Goal: Check status: Check status

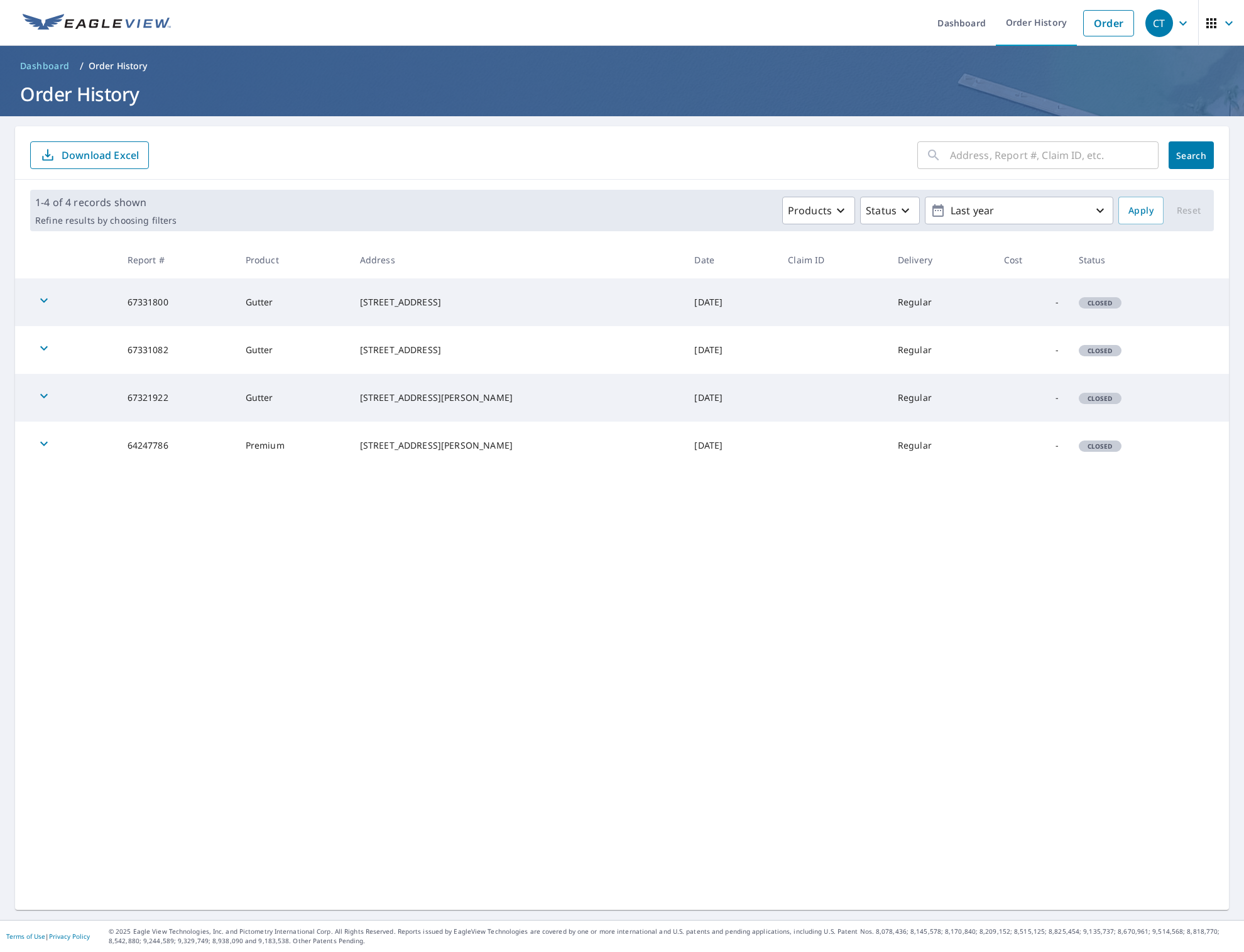
click at [148, 302] on td "67331800" at bounding box center [176, 302] width 118 height 48
click at [43, 298] on icon "button" at bounding box center [44, 300] width 15 height 15
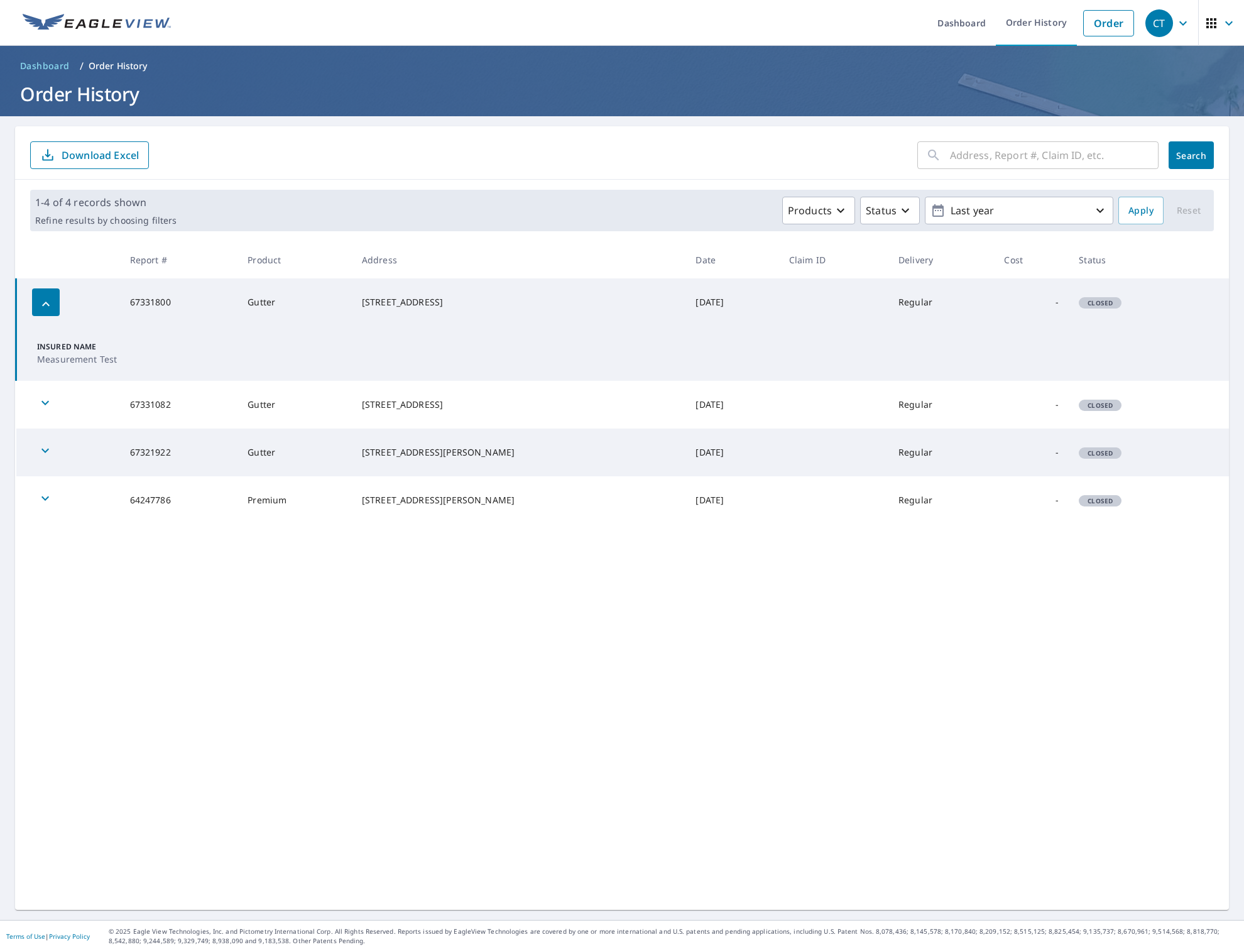
click at [43, 298] on icon "button" at bounding box center [45, 304] width 15 height 15
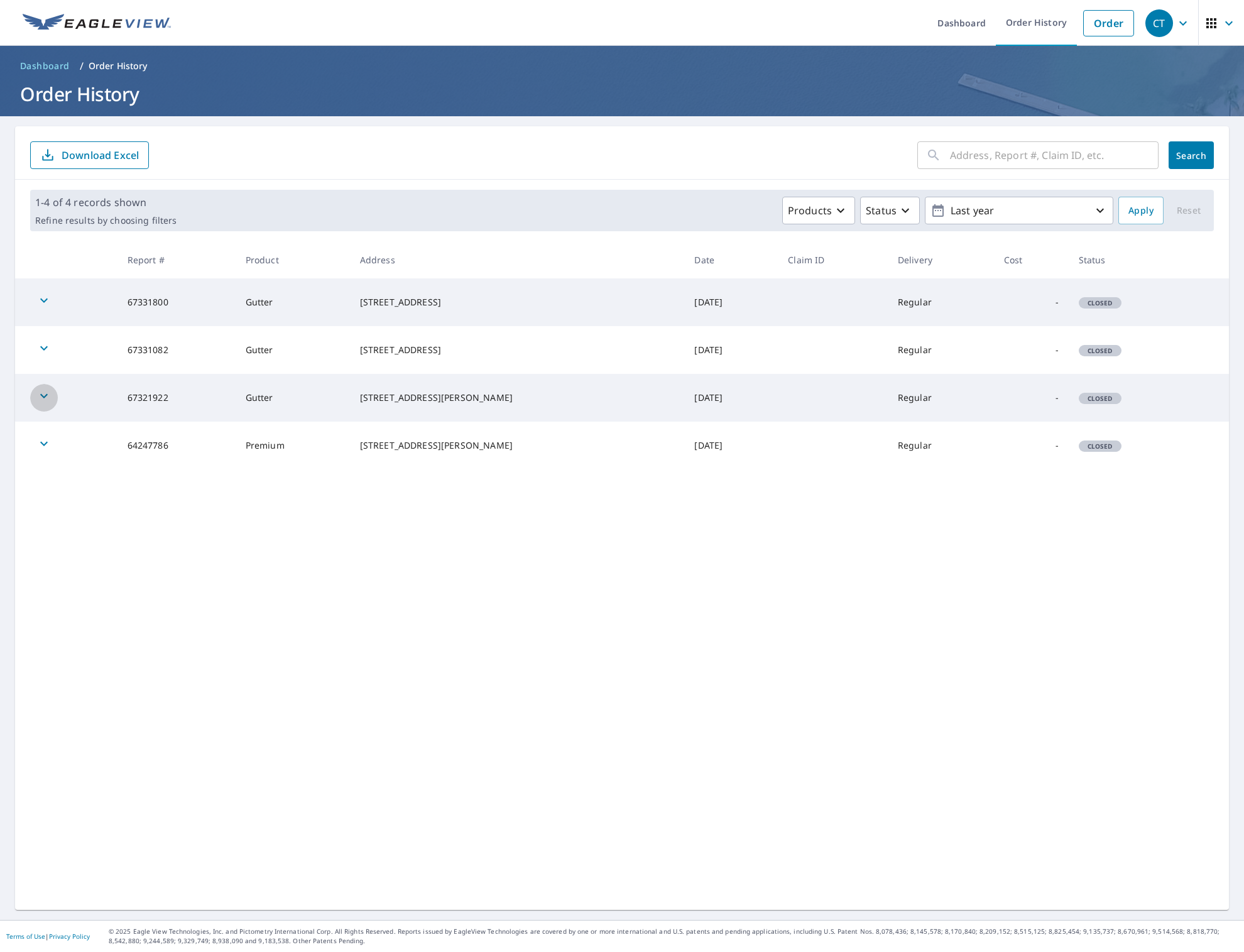
click at [41, 394] on icon "button" at bounding box center [44, 395] width 7 height 4
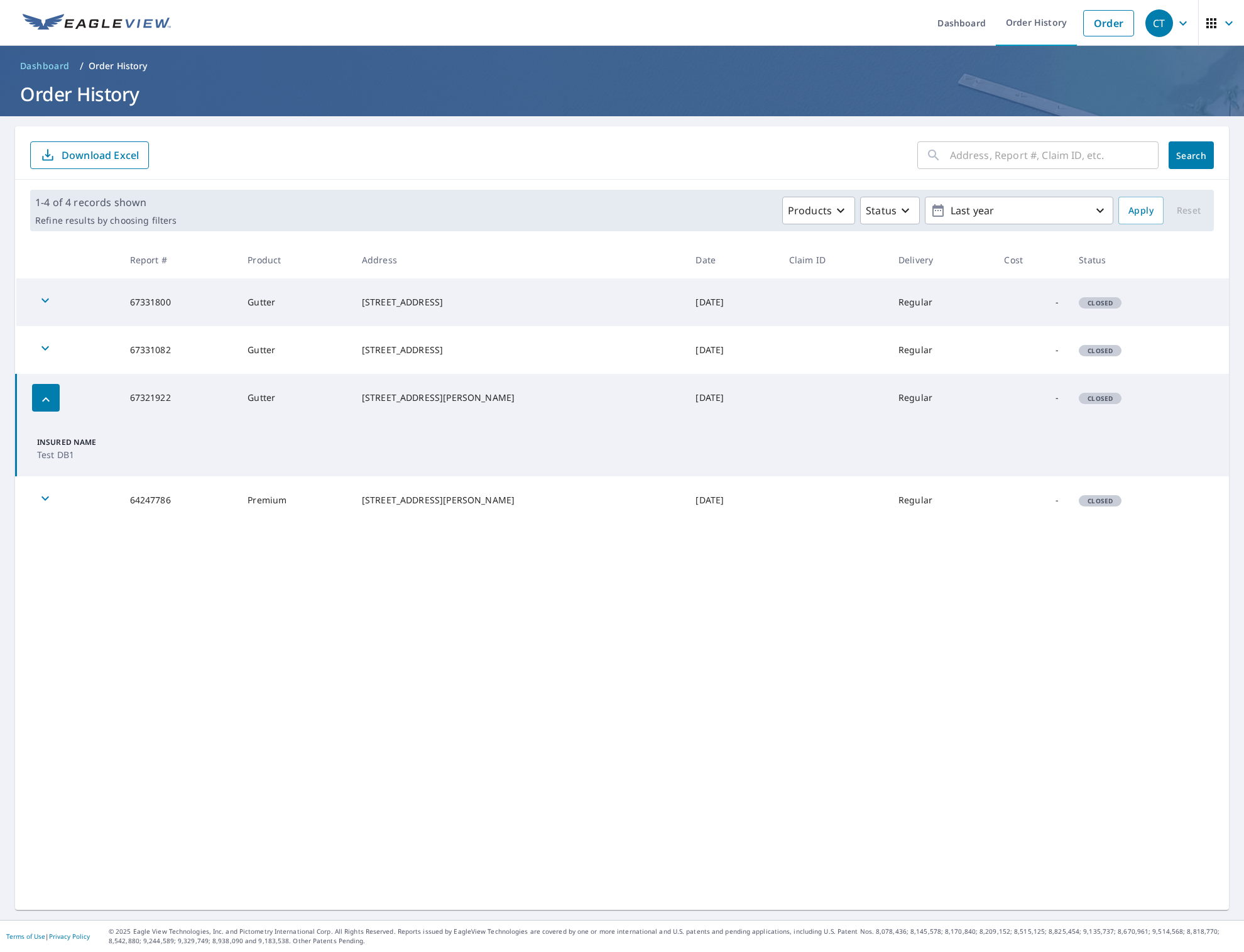
click at [43, 343] on icon "button" at bounding box center [45, 348] width 15 height 15
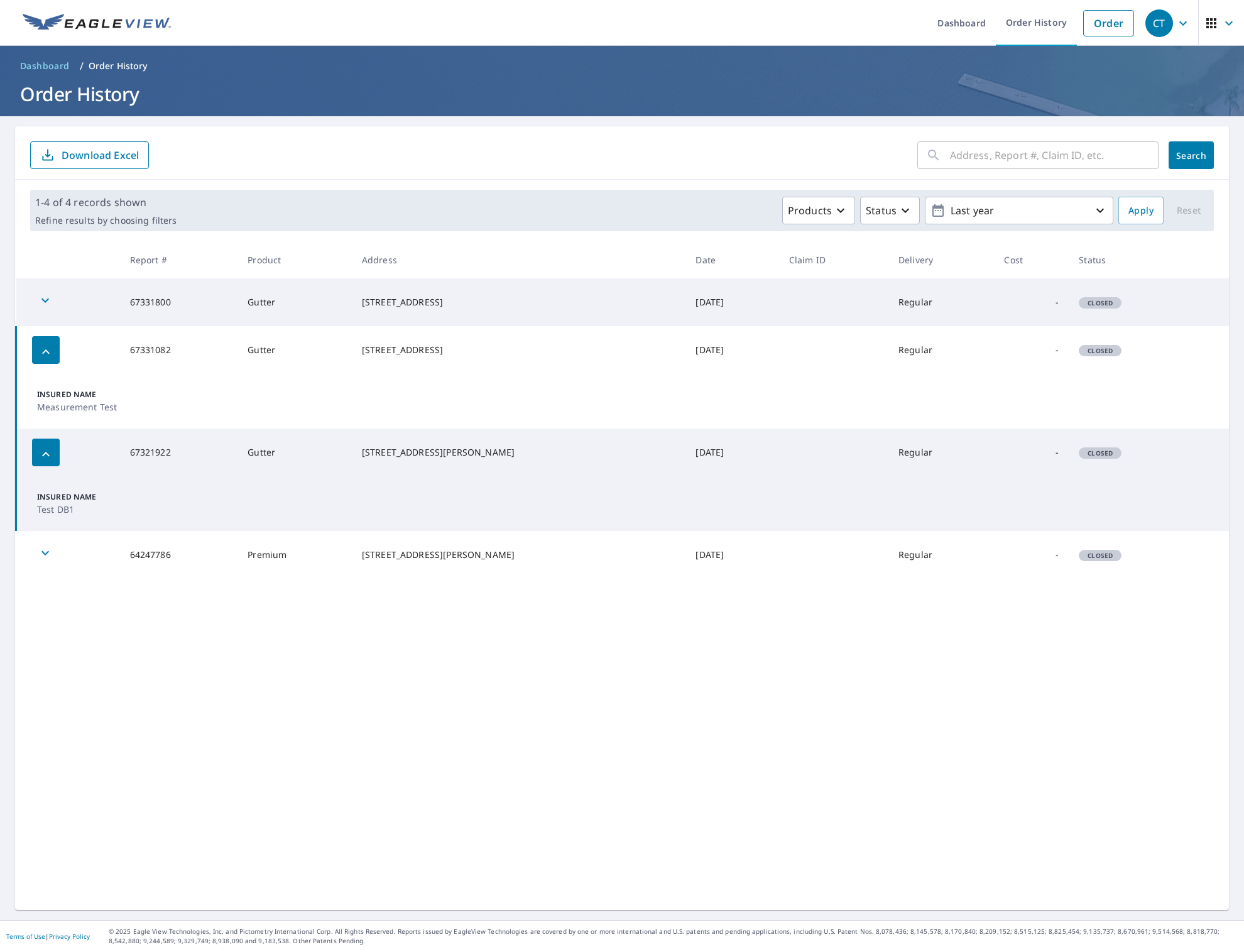
click at [43, 297] on icon "button" at bounding box center [45, 300] width 15 height 15
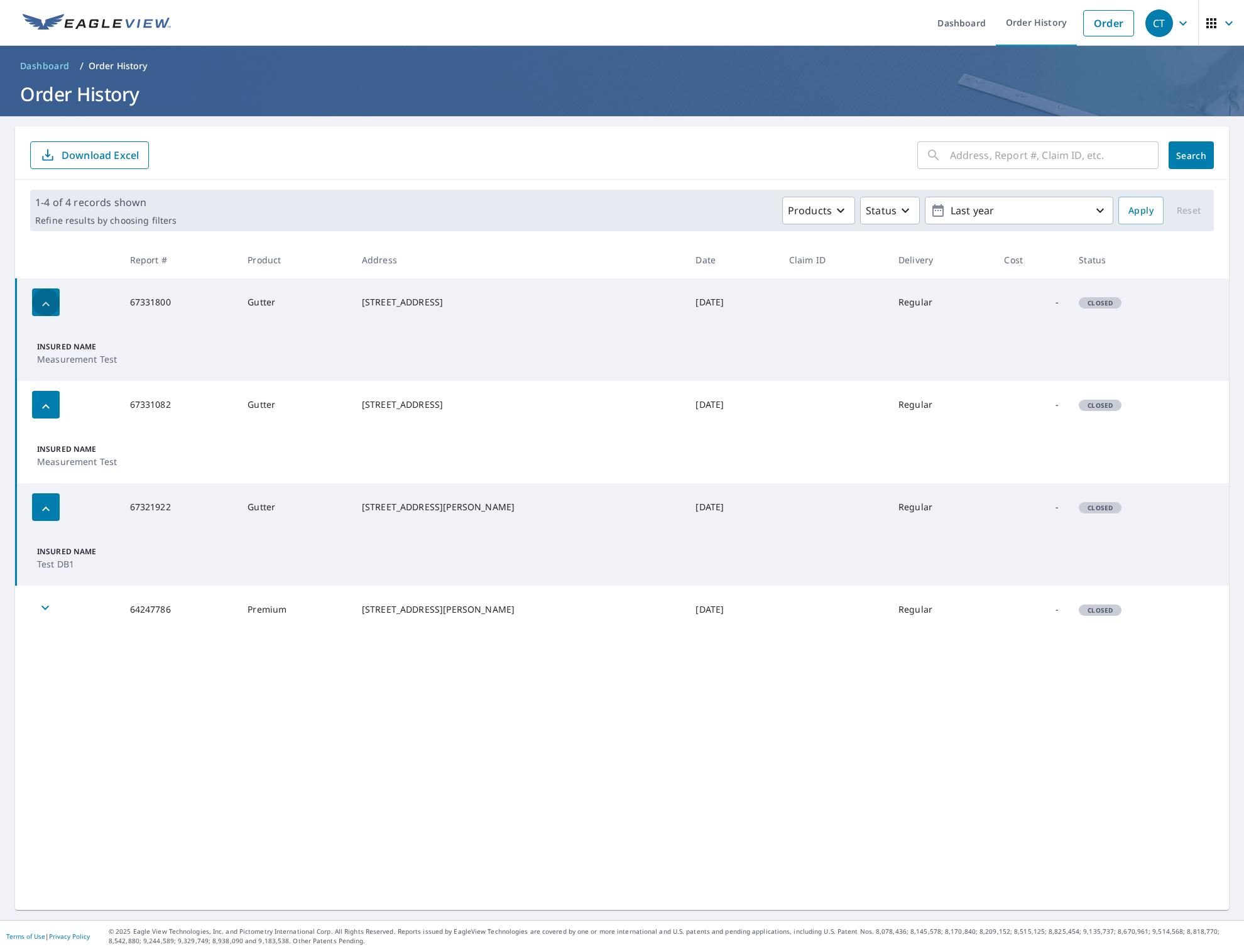
click at [43, 297] on icon "button" at bounding box center [45, 304] width 15 height 15
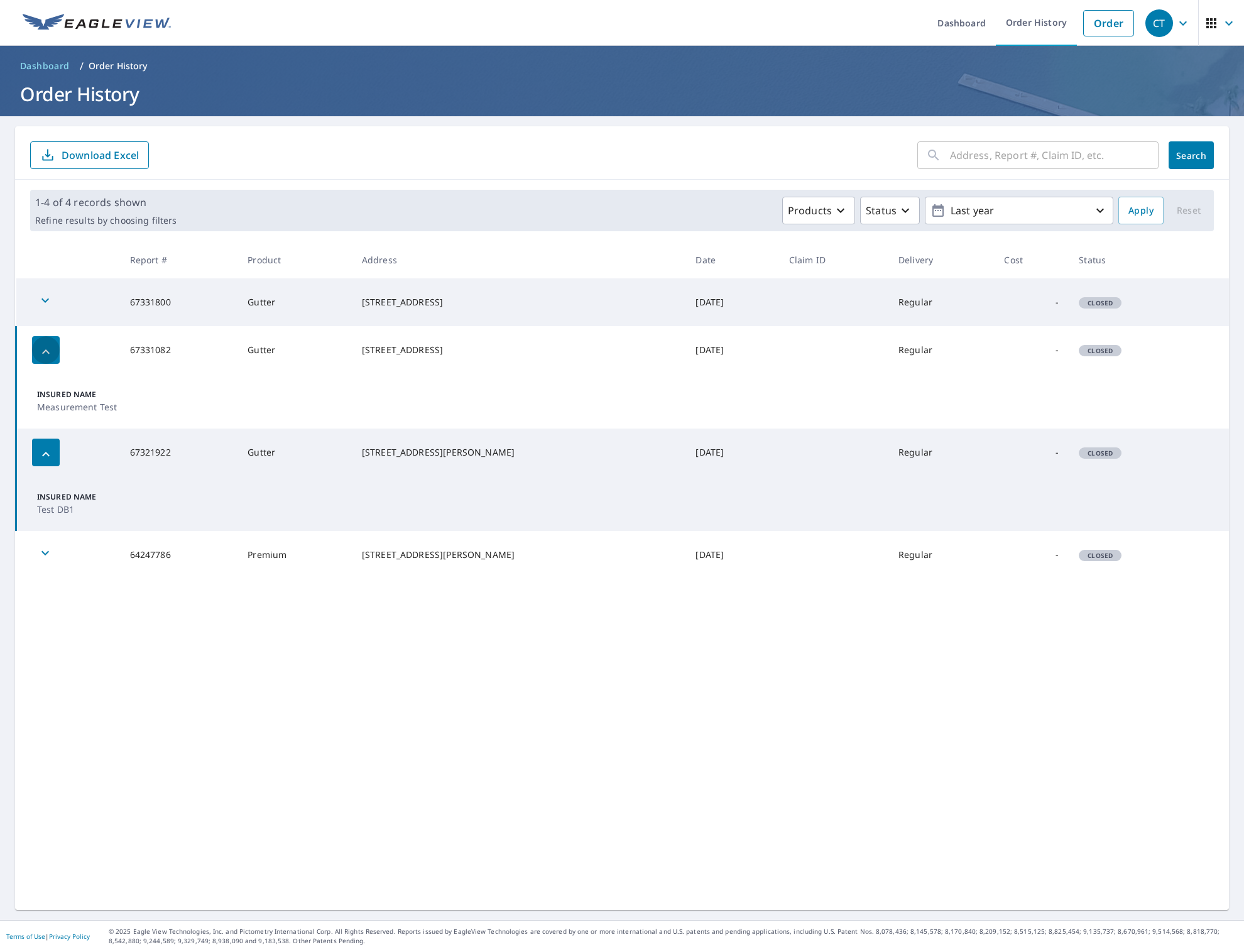
click at [43, 342] on div "button" at bounding box center [45, 349] width 27 height 27
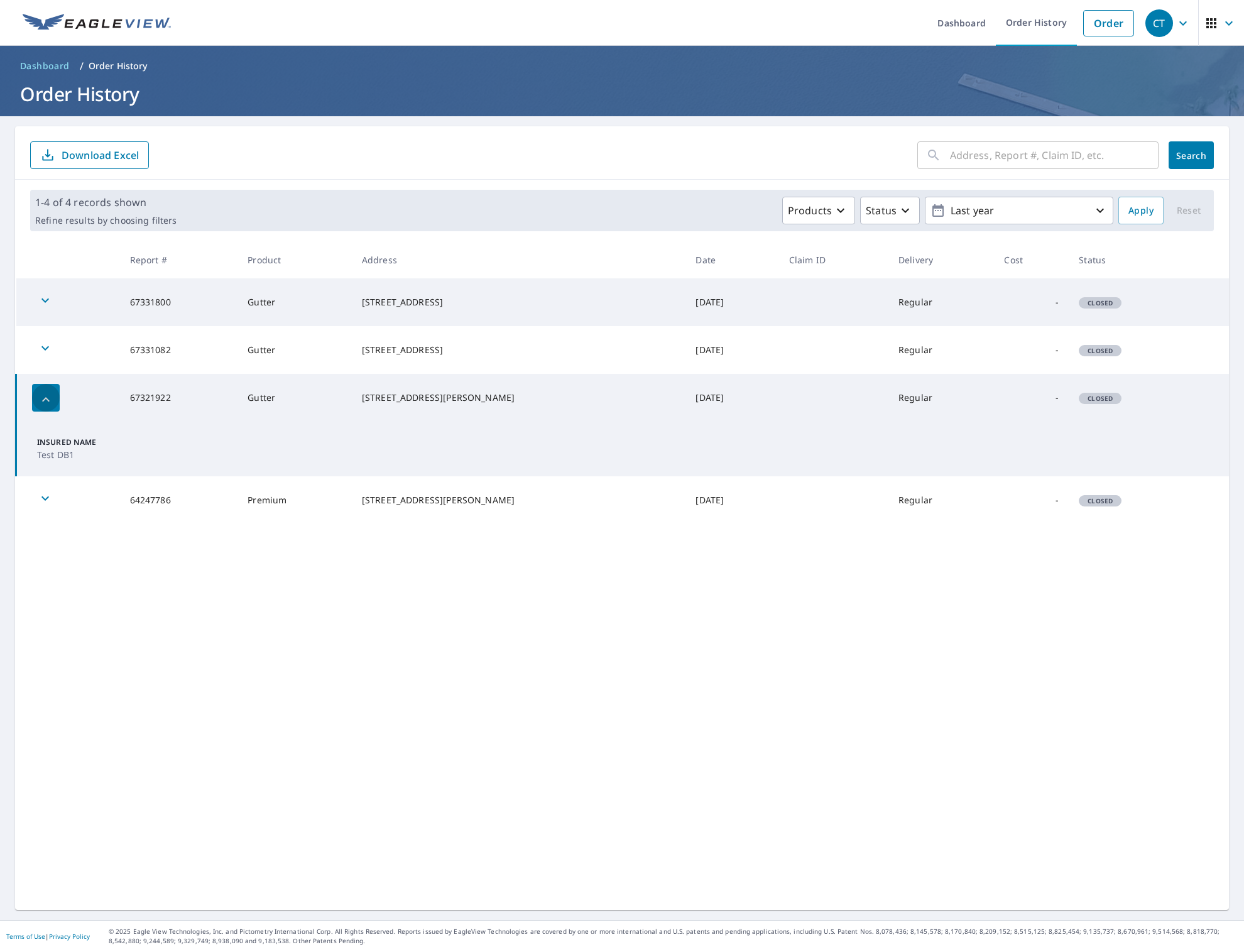
click at [47, 404] on icon "button" at bounding box center [45, 399] width 15 height 15
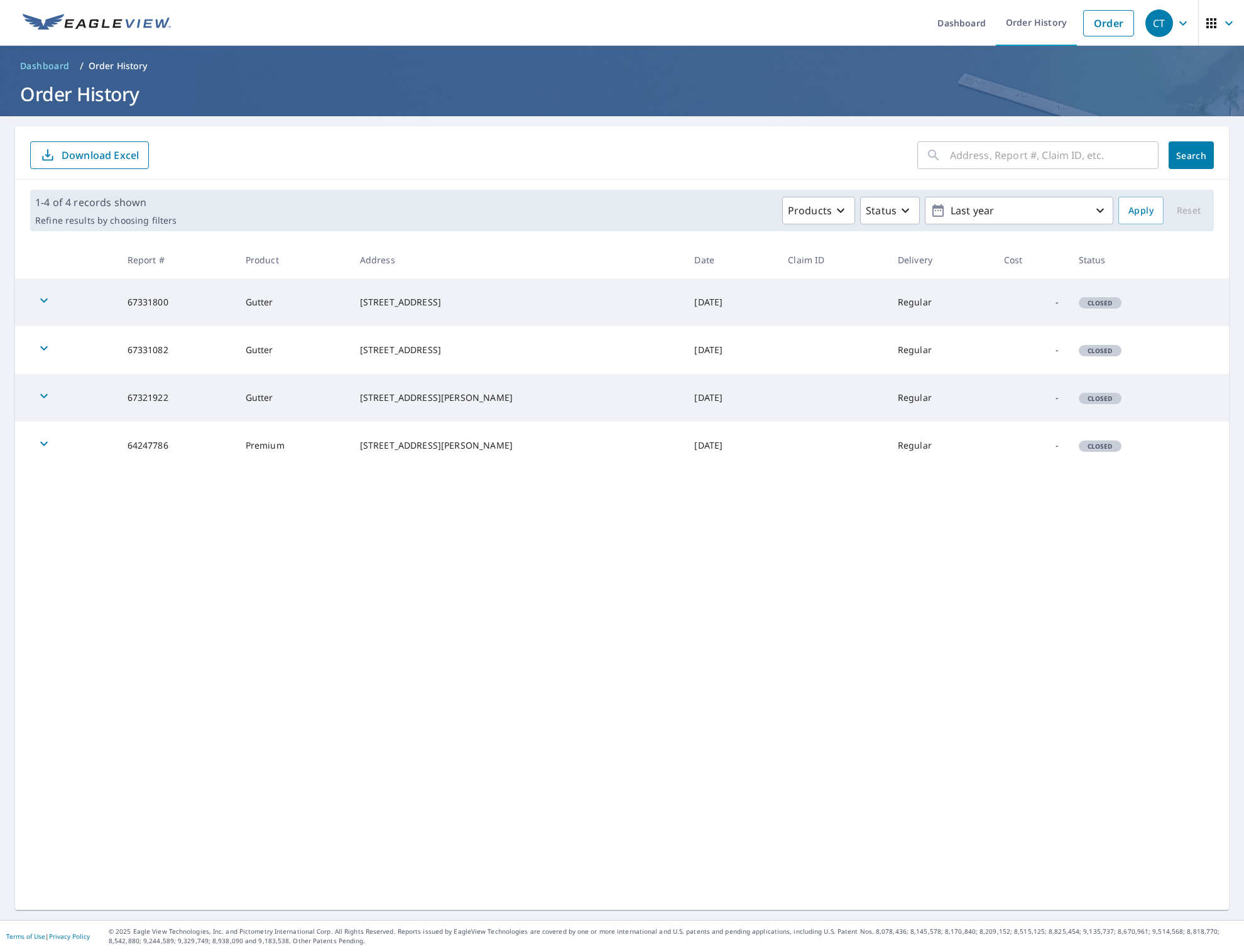
click at [516, 563] on div "​ Search Download Excel 1-4 of 4 records shown Refine results by choosing filte…" at bounding box center [622, 518] width 1214 height 783
